Goal: Transaction & Acquisition: Subscribe to service/newsletter

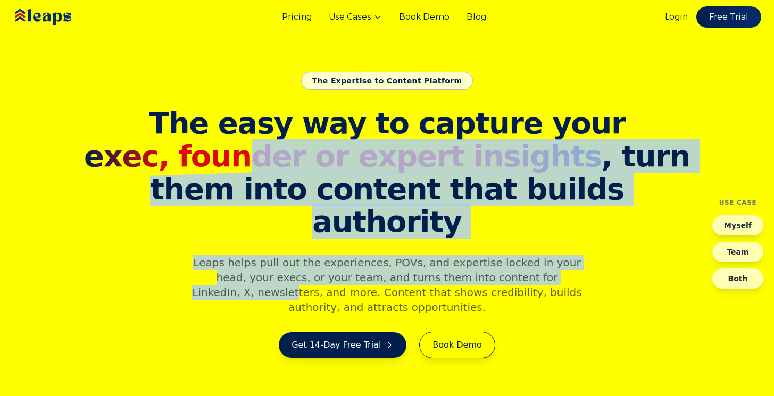
drag, startPoint x: 290, startPoint y: 180, endPoint x: 532, endPoint y: 269, distance: 258.2
click at [532, 269] on div "The easy way to capture your exec, founder or expert insights , turn them into …" at bounding box center [387, 232] width 613 height 251
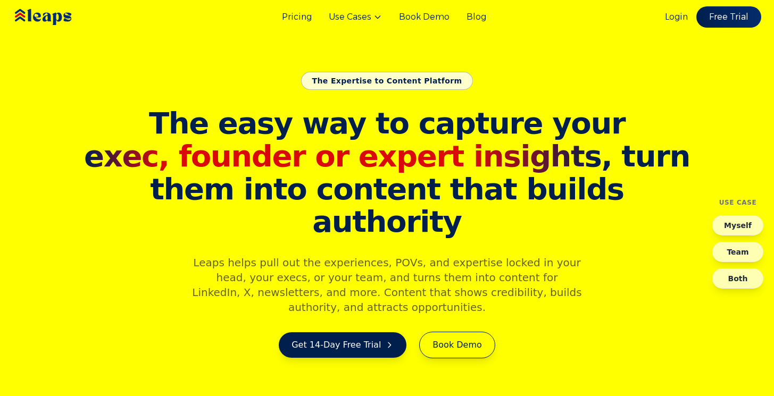
click at [374, 10] on div "Pricing Use Cases Book Demo Blog Login Free Trial" at bounding box center [387, 17] width 774 height 34
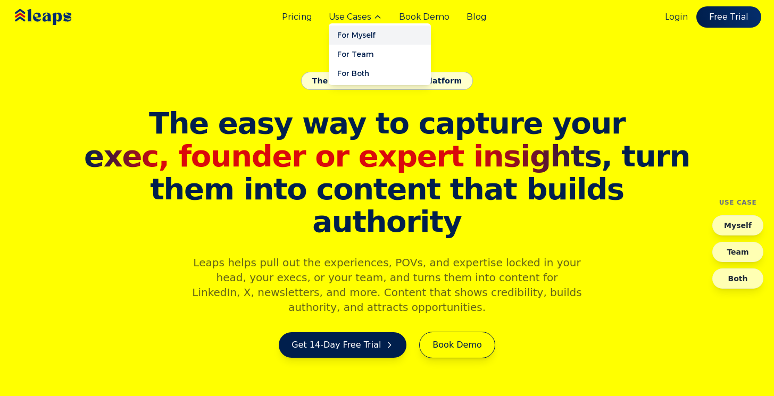
click at [370, 35] on link "For Myself" at bounding box center [380, 35] width 102 height 19
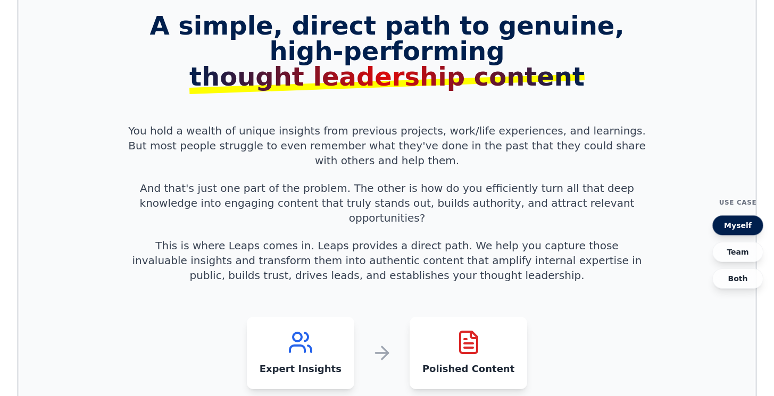
scroll to position [956, 0]
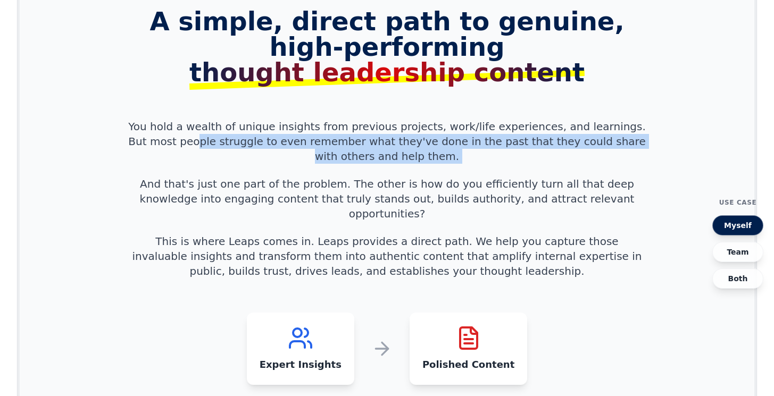
drag, startPoint x: 156, startPoint y: 67, endPoint x: 377, endPoint y: 95, distance: 222.4
click at [377, 95] on div "A simple, direct path to genuine, high-performing thought leadership content Yo…" at bounding box center [387, 197] width 545 height 377
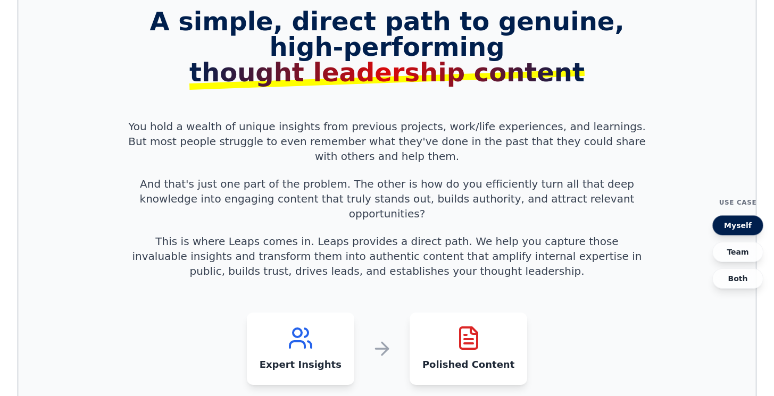
click at [299, 177] on p "And that's just one part of the problem. The other is how do you efficiently tu…" at bounding box center [387, 199] width 519 height 45
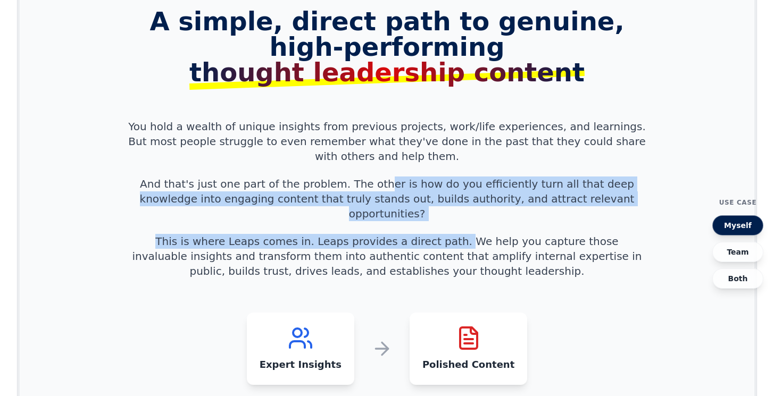
drag, startPoint x: 356, startPoint y: 113, endPoint x: 409, endPoint y: 157, distance: 69.5
click at [409, 157] on div "A simple, direct path to genuine, high-performing thought leadership content Yo…" at bounding box center [387, 197] width 545 height 377
click at [430, 177] on p "And that's just one part of the problem. The other is how do you efficiently tu…" at bounding box center [387, 199] width 519 height 45
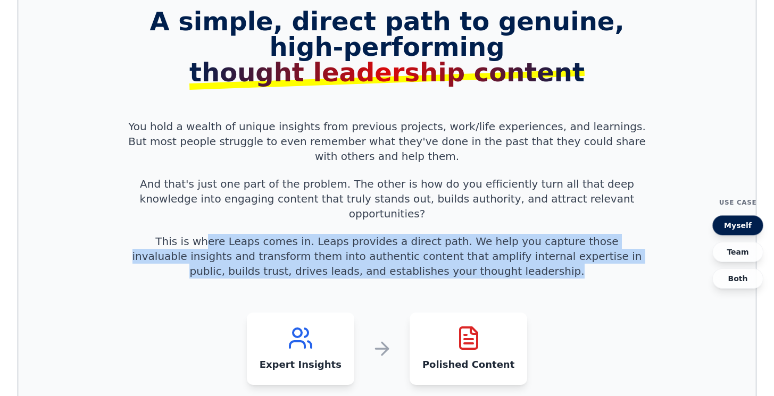
drag, startPoint x: 180, startPoint y: 148, endPoint x: 637, endPoint y: 189, distance: 459.2
click at [637, 234] on p "This is where Leaps comes in. Leaps provides a direct path. We help you capture…" at bounding box center [387, 256] width 519 height 45
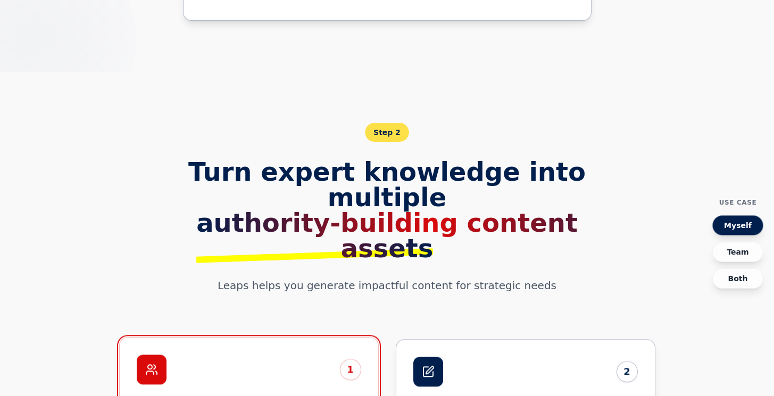
scroll to position [1792, 0]
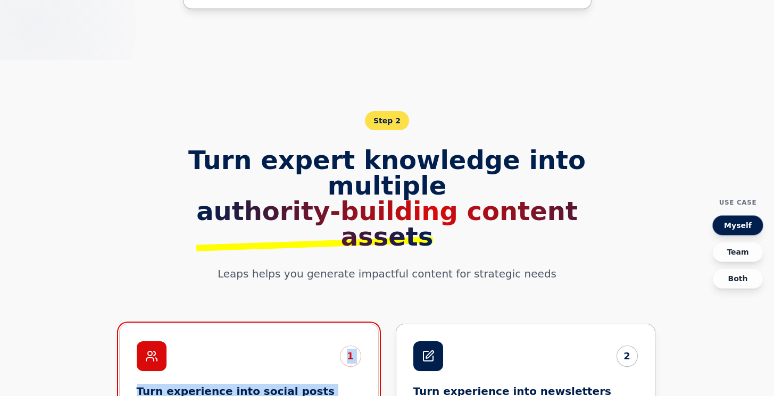
drag, startPoint x: 773, startPoint y: 127, endPoint x: 772, endPoint y: 133, distance: 6.6
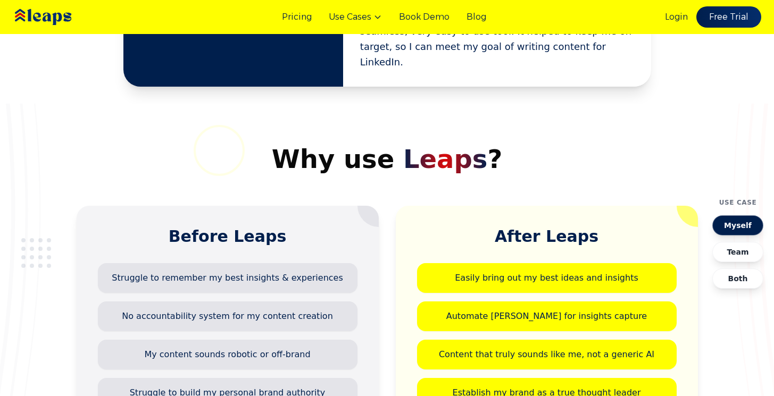
scroll to position [0, 0]
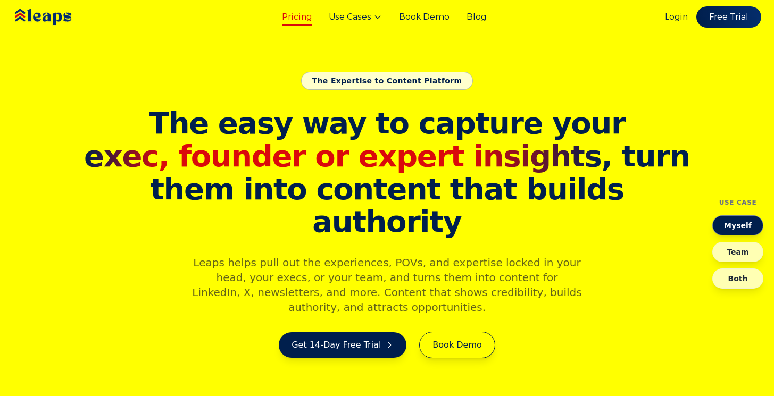
click at [292, 18] on link "Pricing" at bounding box center [297, 17] width 30 height 13
